Goal: Task Accomplishment & Management: Use online tool/utility

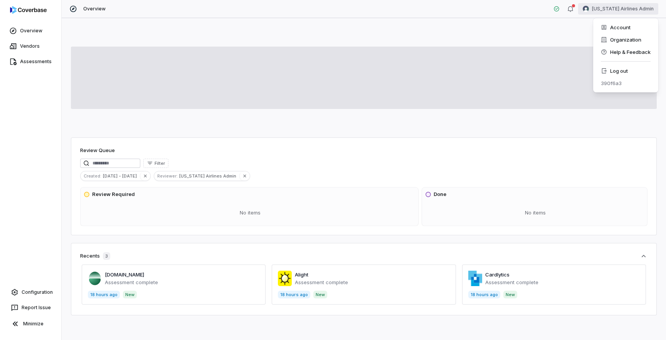
click at [615, 12] on html "Overview Vendors Assessments Configuration Report Issue Minimize Overview Alask…" at bounding box center [333, 170] width 666 height 340
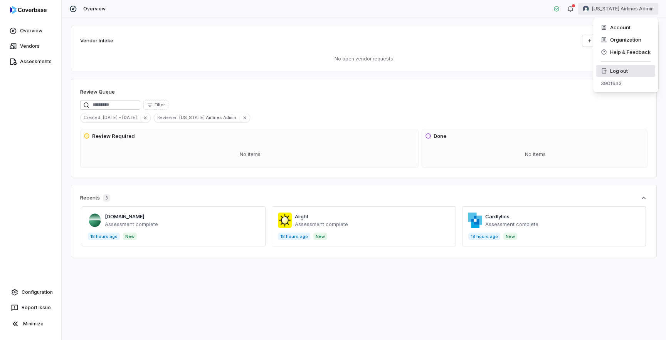
click at [615, 69] on div "Log out" at bounding box center [625, 71] width 59 height 12
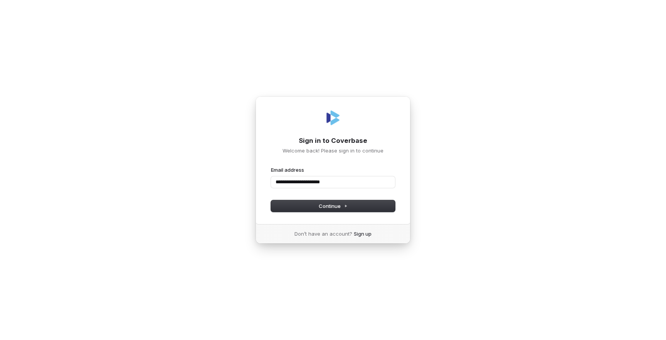
type input "**********"
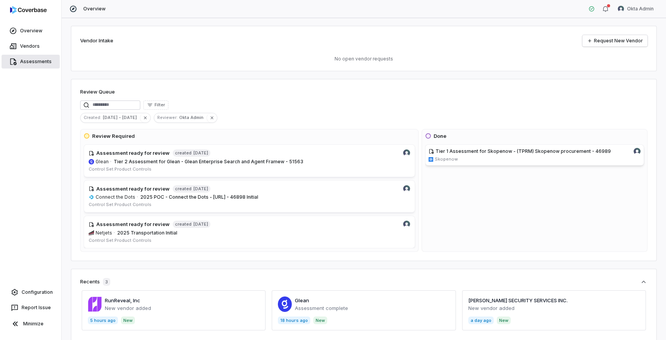
click at [37, 61] on link "Assessments" at bounding box center [31, 62] width 58 height 14
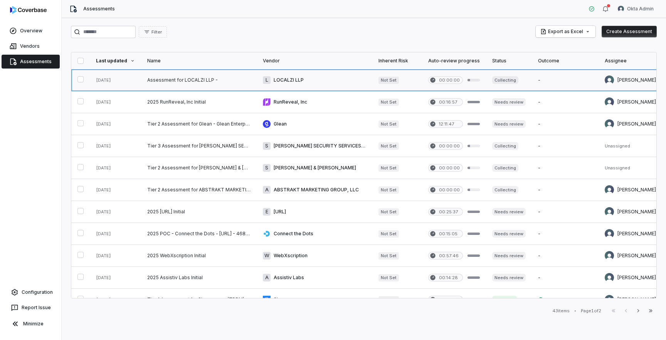
click at [170, 81] on link at bounding box center [199, 80] width 116 height 22
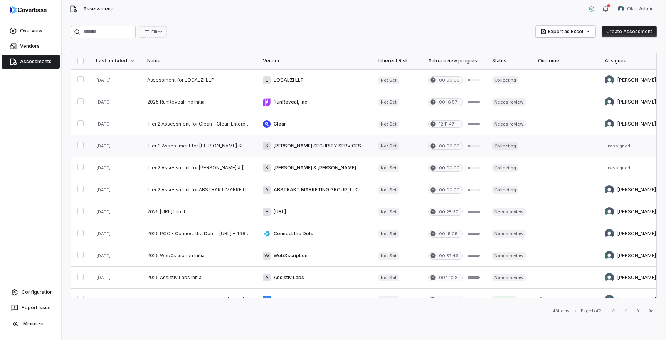
click at [157, 150] on link at bounding box center [199, 146] width 116 height 22
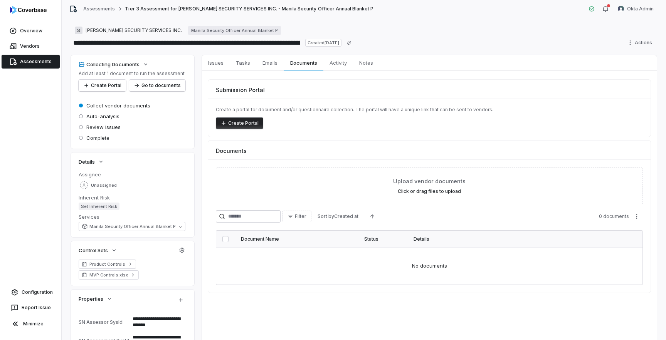
scroll to position [67, 0]
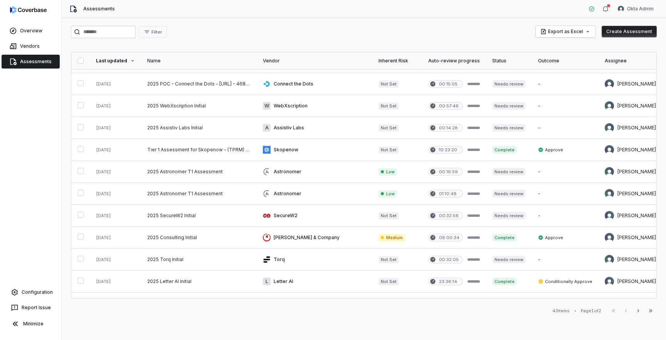
scroll to position [150, 0]
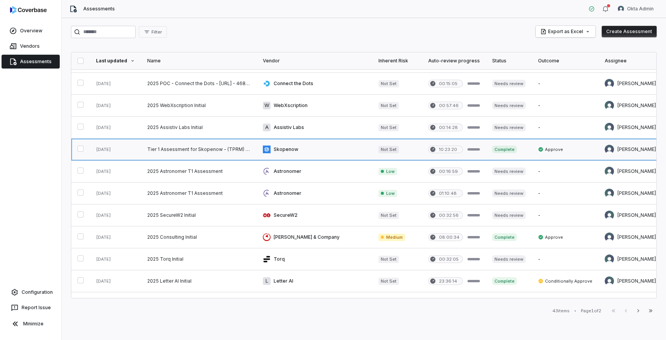
click at [179, 153] on link at bounding box center [199, 150] width 116 height 22
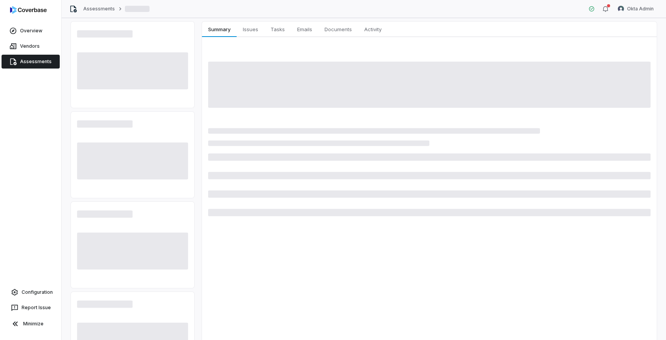
scroll to position [43, 0]
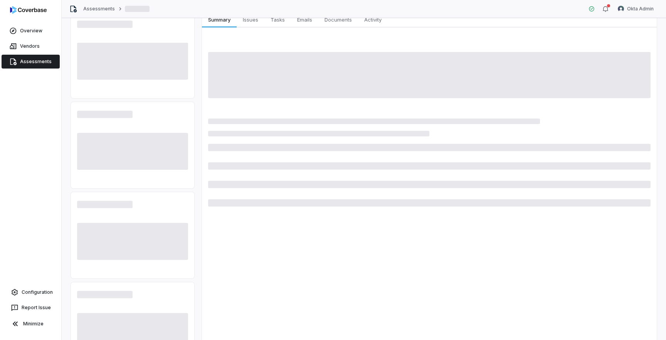
type textarea "*"
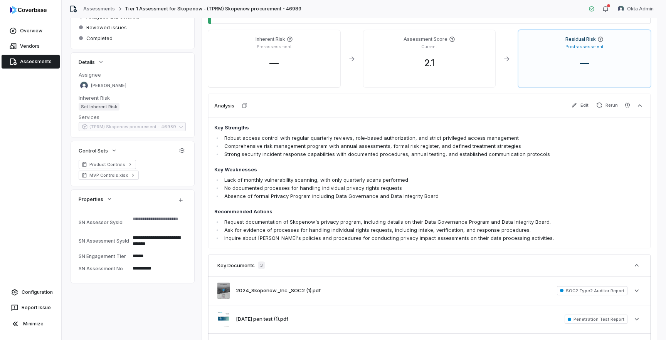
scroll to position [89, 0]
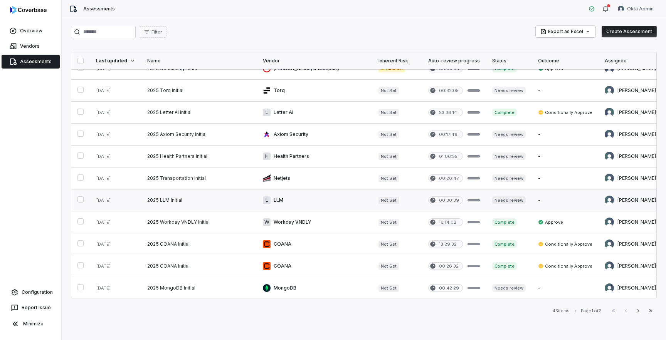
scroll to position [320, 0]
click at [22, 299] on link "Configuration" at bounding box center [30, 293] width 55 height 14
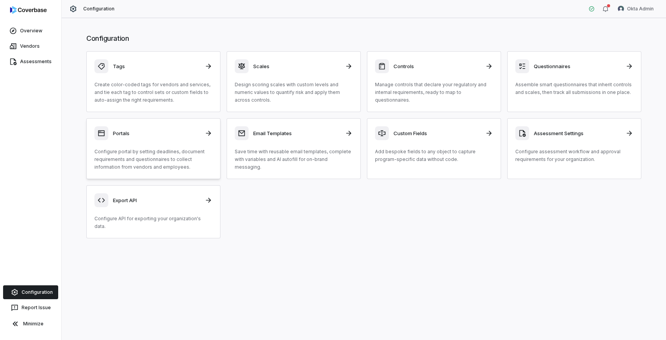
click at [162, 141] on div "Portals Configure portal by setting deadlines, document requirements and questi…" at bounding box center [153, 148] width 118 height 45
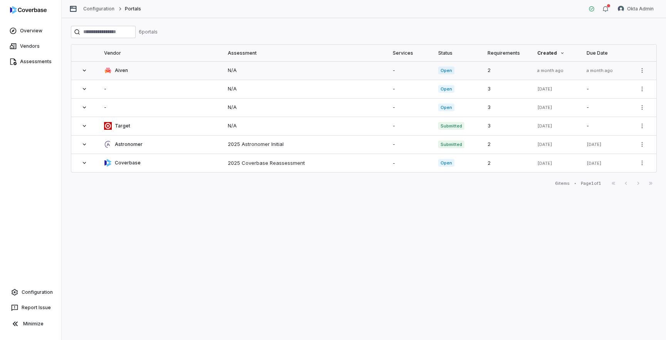
click at [184, 65] on td "Aiven" at bounding box center [160, 70] width 124 height 19
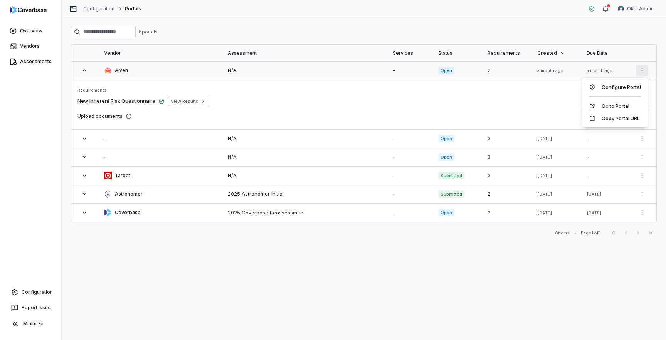
click at [647, 73] on html "Overview Vendors Assessments Configuration Report Issue Minimize Configuration …" at bounding box center [333, 170] width 666 height 340
click at [619, 119] on div "Copy Portal URL" at bounding box center [615, 118] width 61 height 12
